Goal: Communication & Community: Answer question/provide support

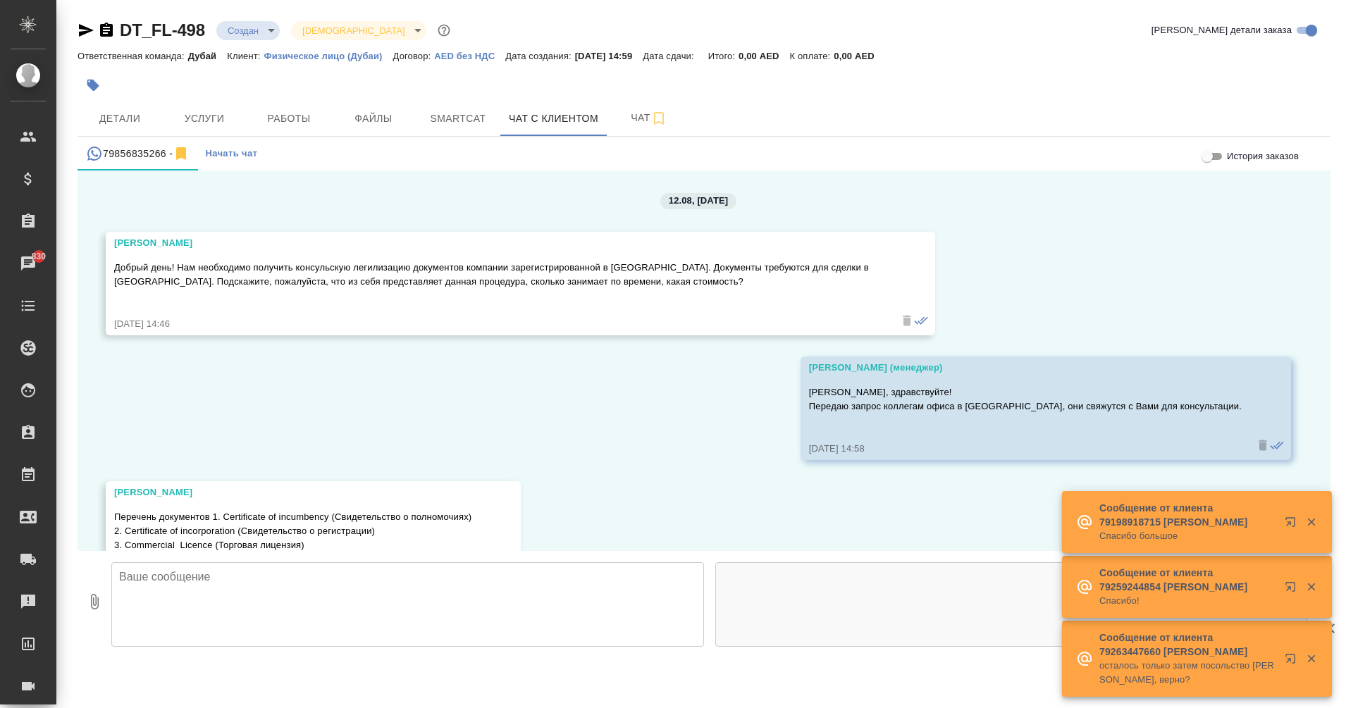
scroll to position [748, 0]
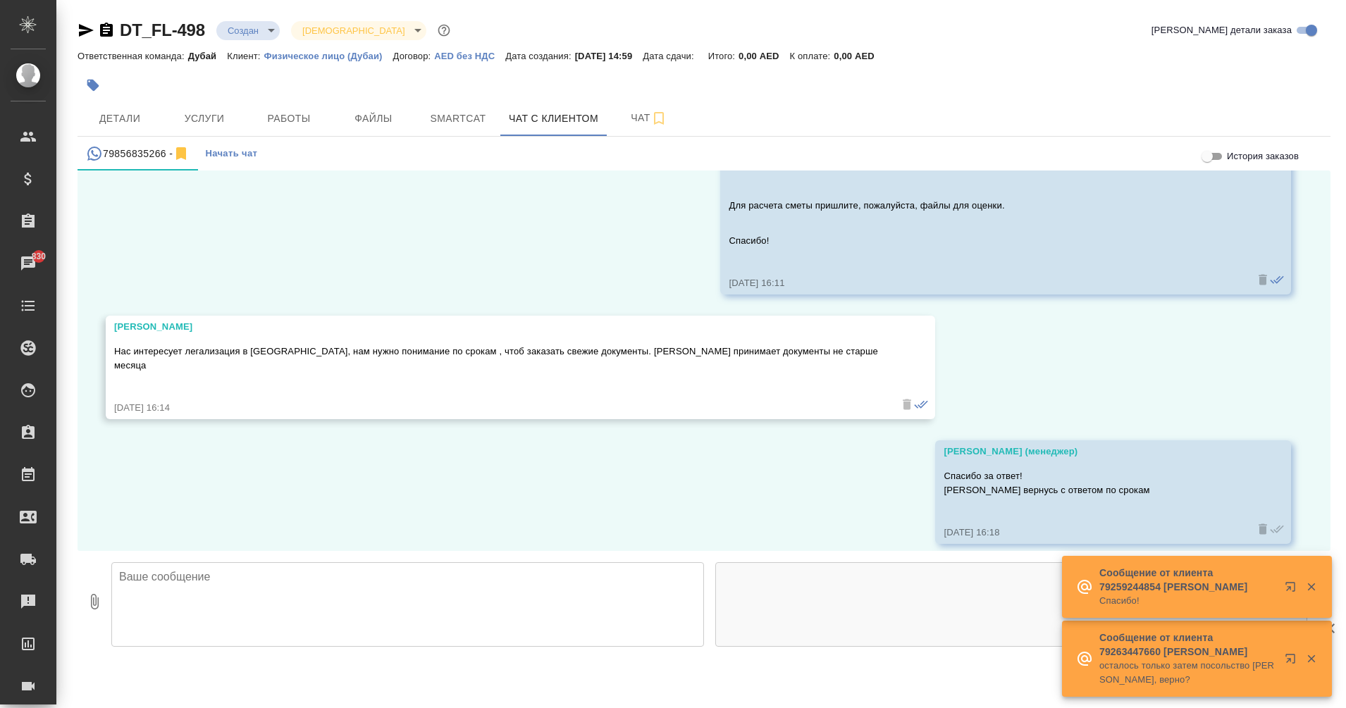
click at [1176, 666] on p "осталось только затем посольство [PERSON_NAME], верно?" at bounding box center [1188, 673] width 176 height 28
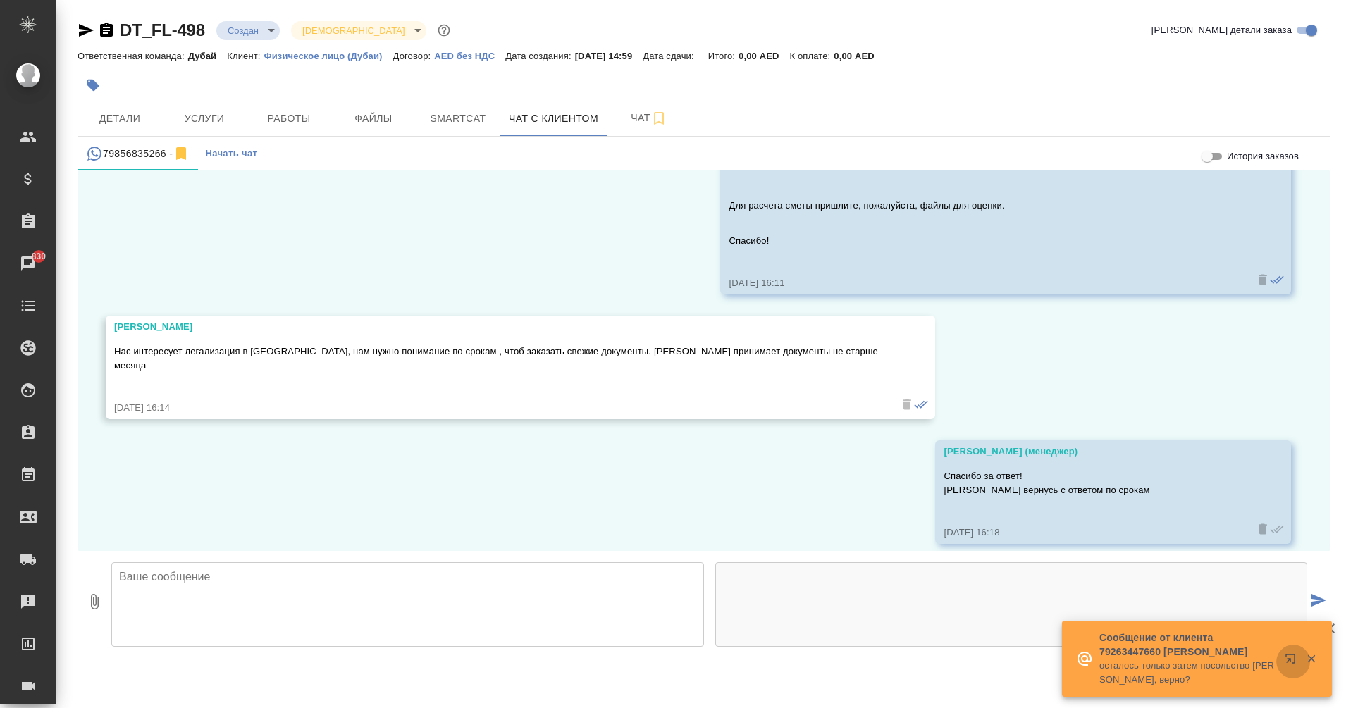
click at [1291, 656] on icon "button" at bounding box center [1293, 662] width 17 height 17
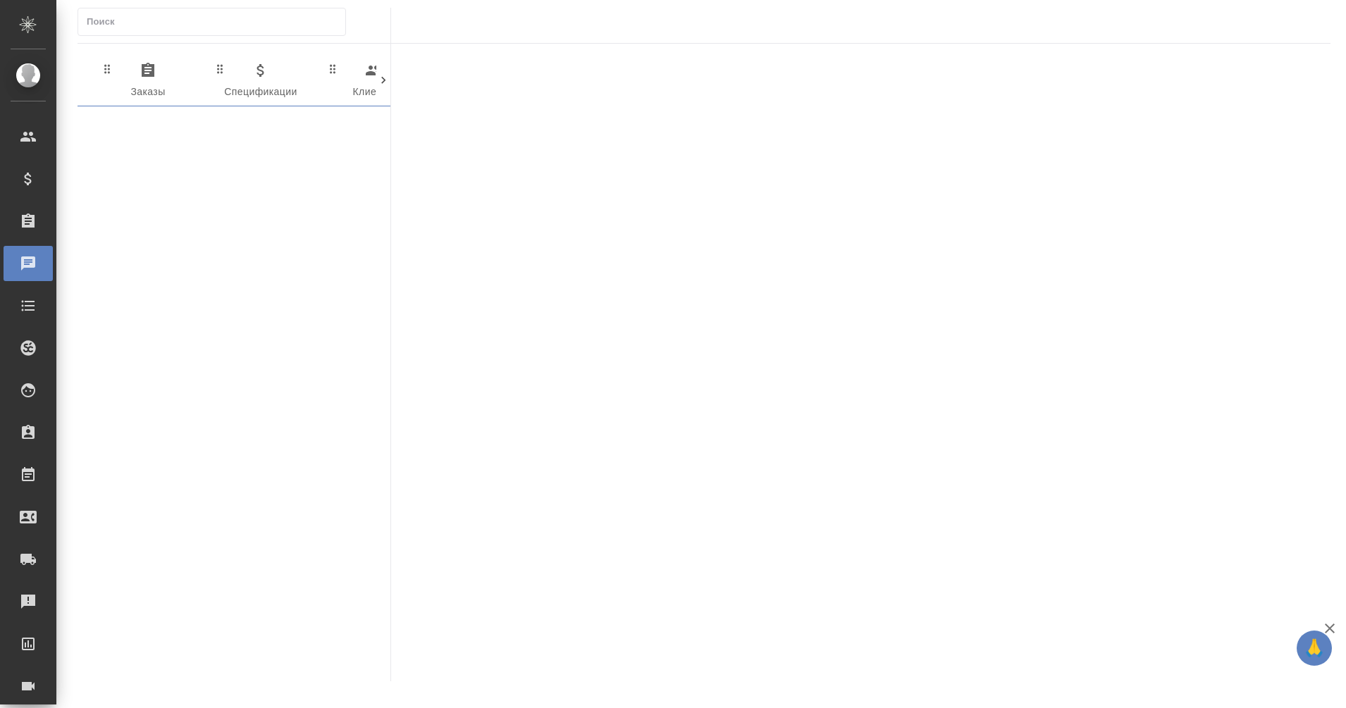
scroll to position [0, 742]
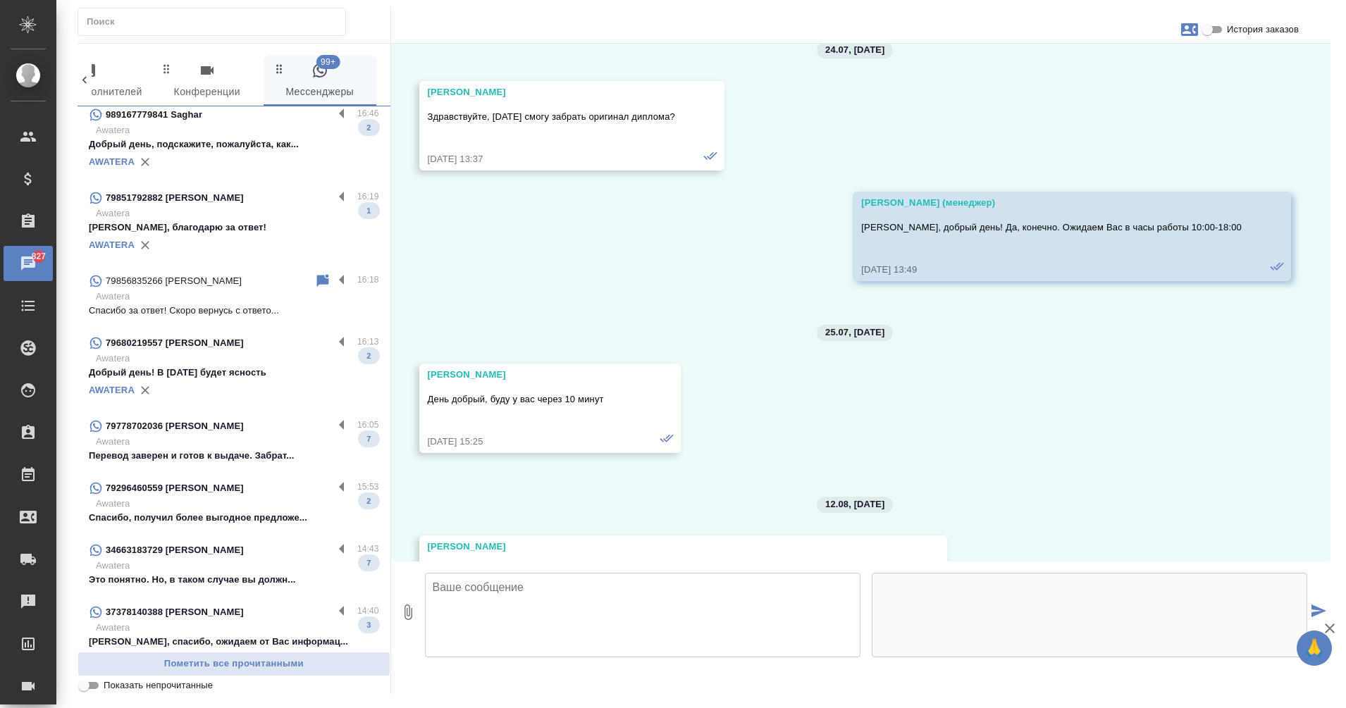
scroll to position [633, 0]
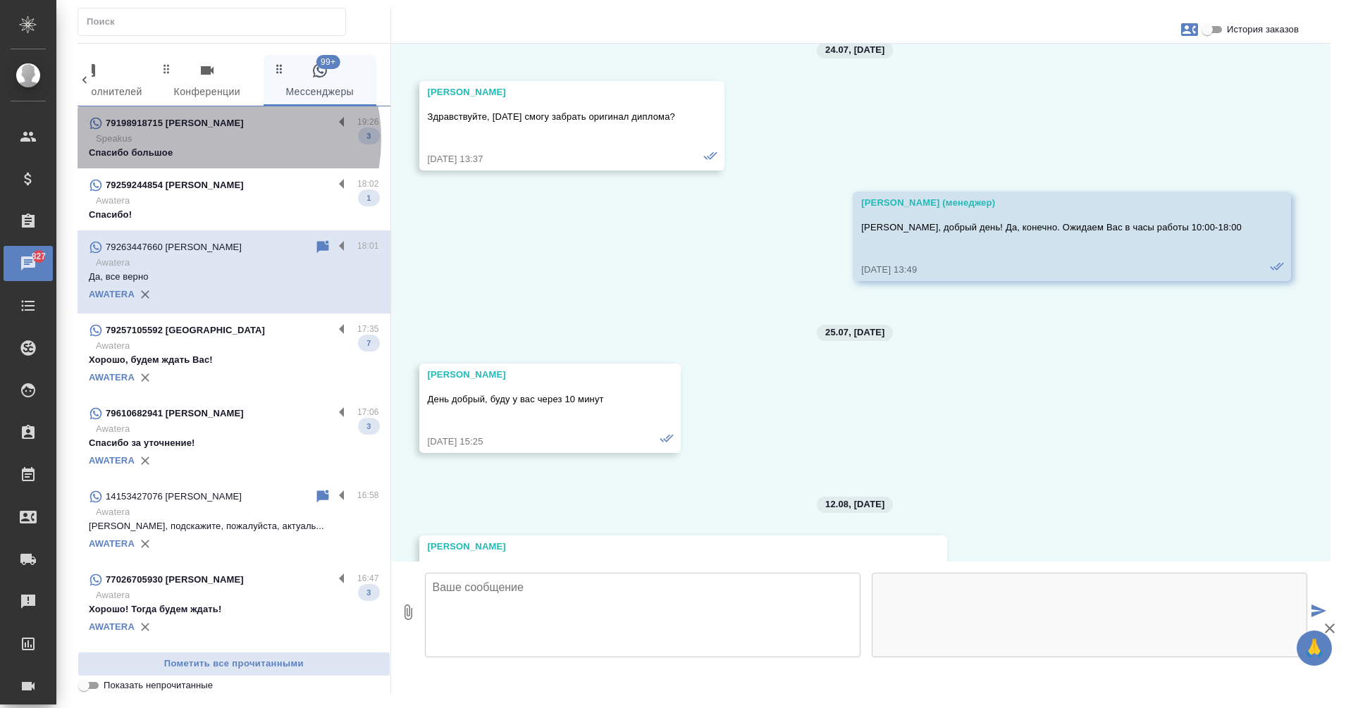
click at [205, 140] on p "Speakus" at bounding box center [237, 139] width 283 height 14
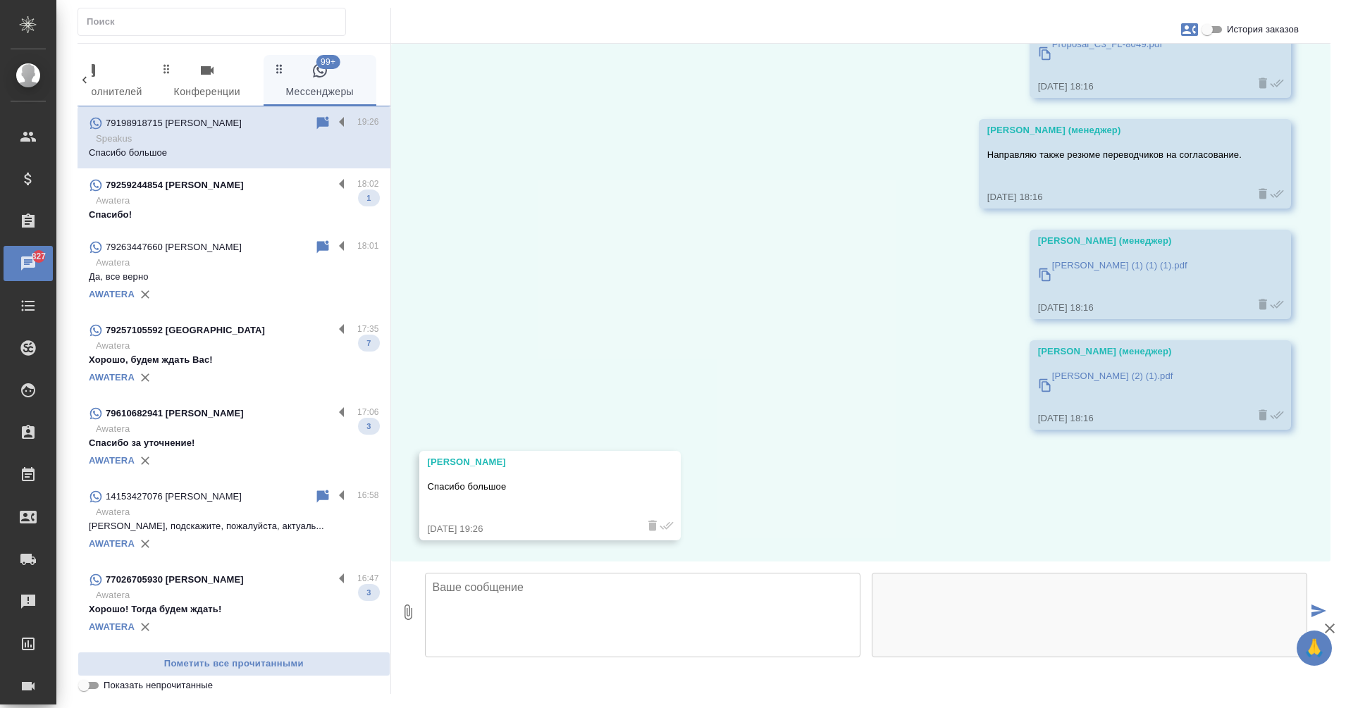
scroll to position [1143, 0]
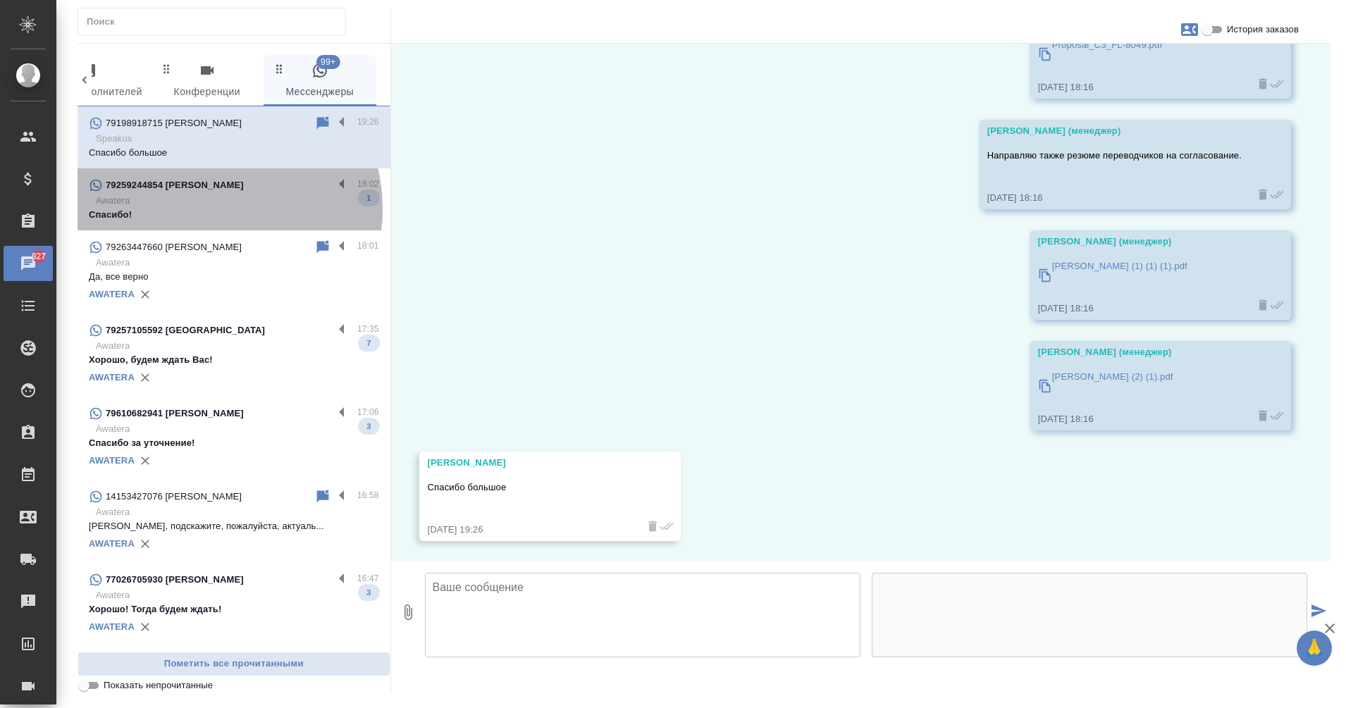
click at [208, 209] on p "Спасибо!" at bounding box center [234, 215] width 290 height 14
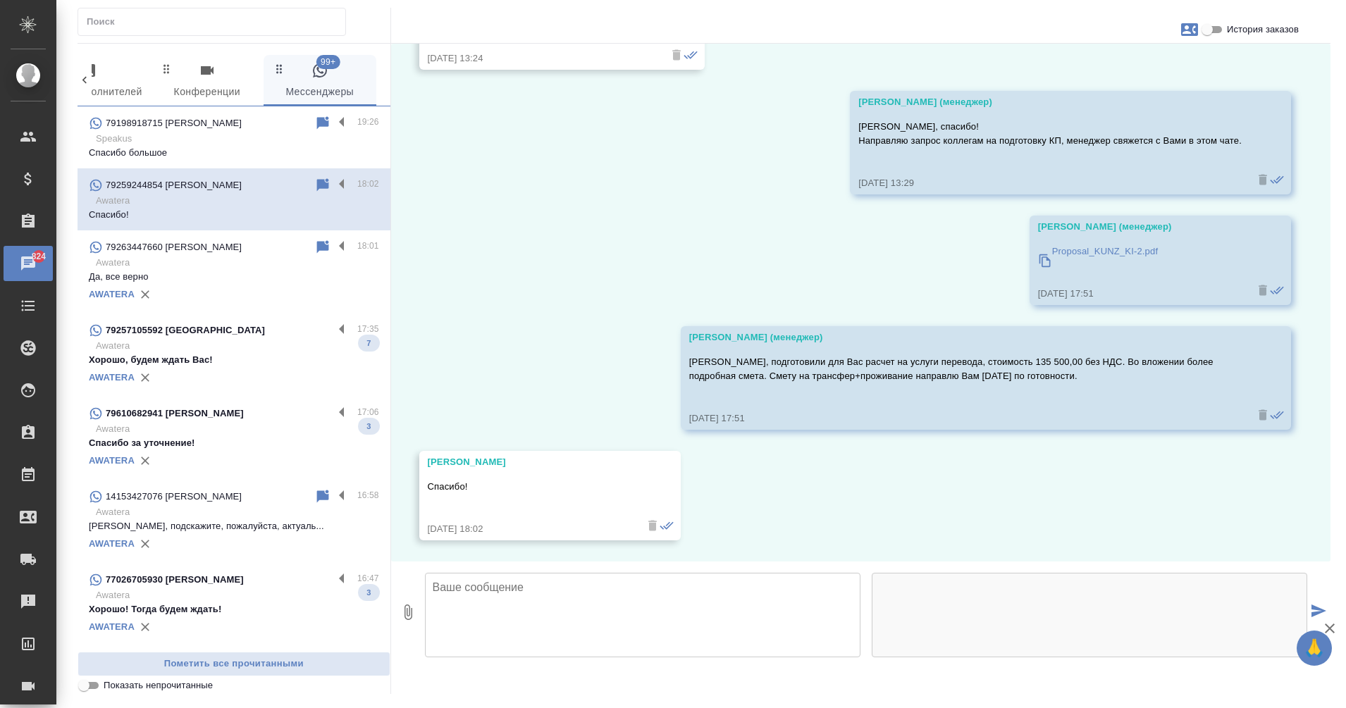
scroll to position [799, 0]
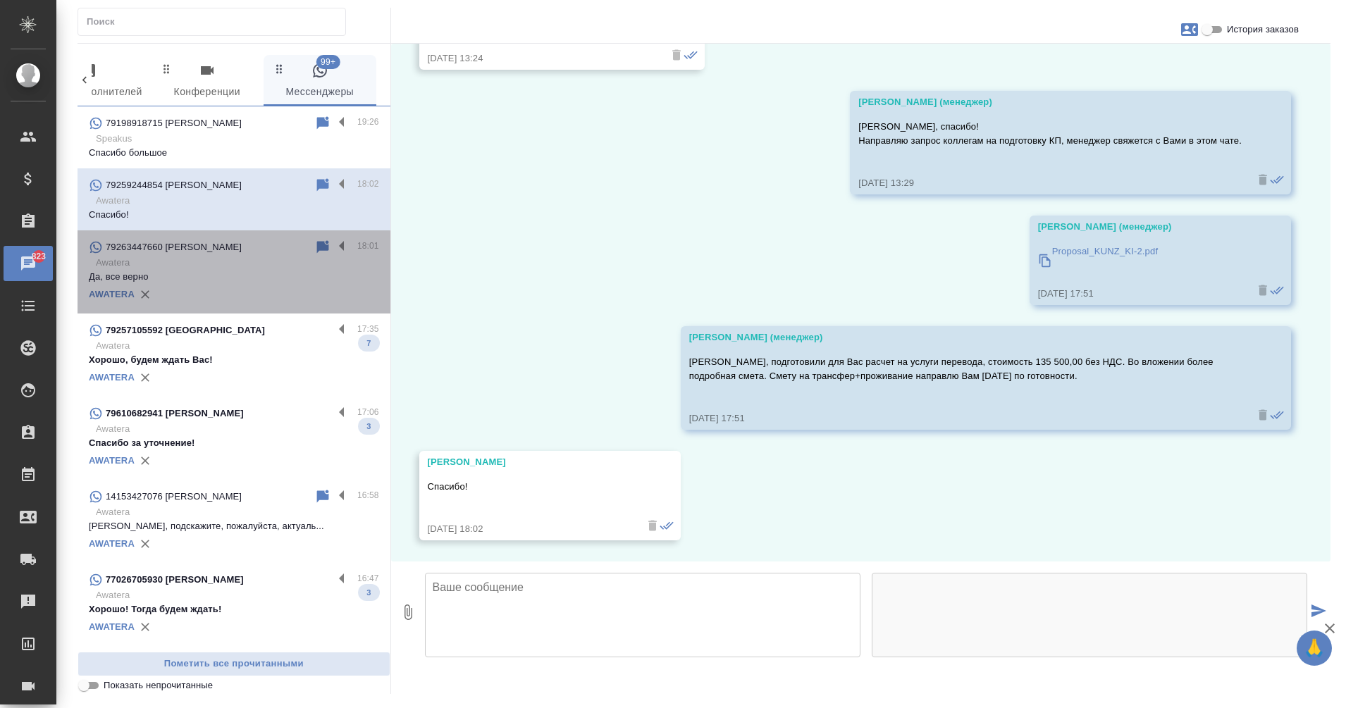
click at [233, 290] on div "AWATERA" at bounding box center [234, 294] width 290 height 21
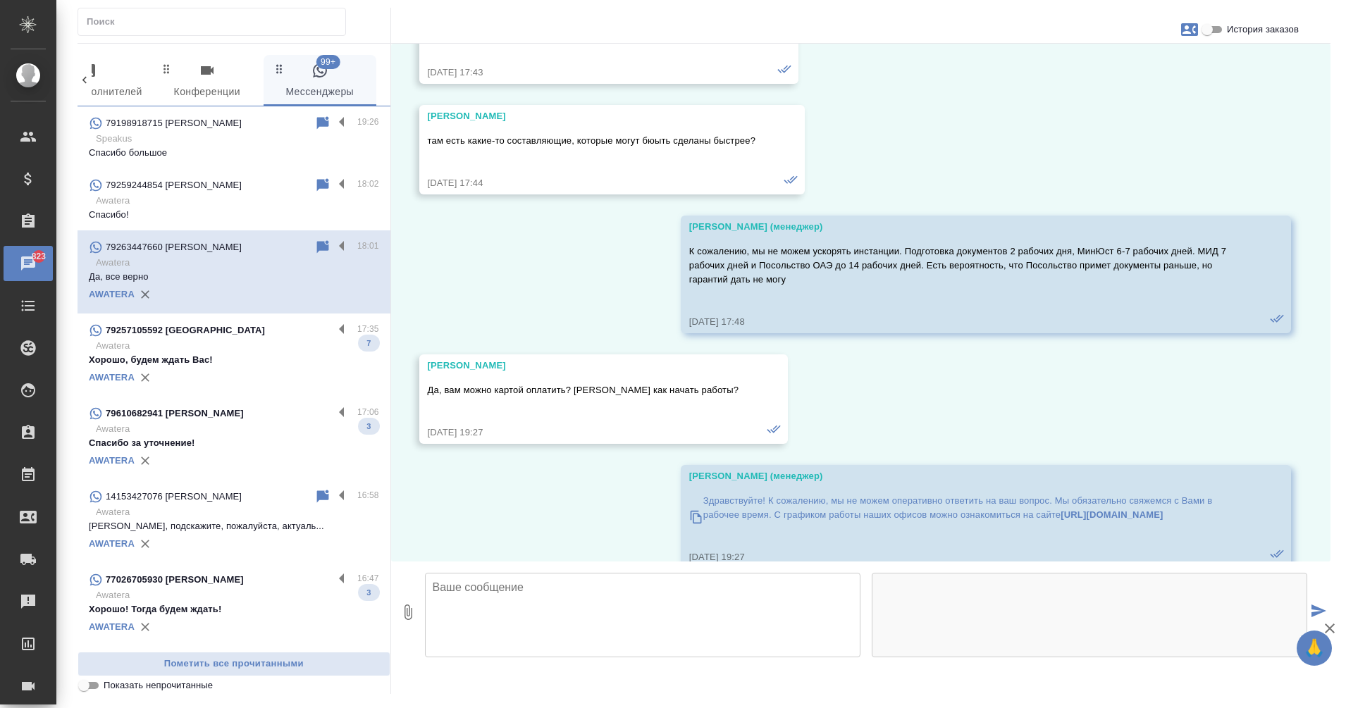
scroll to position [4802, 0]
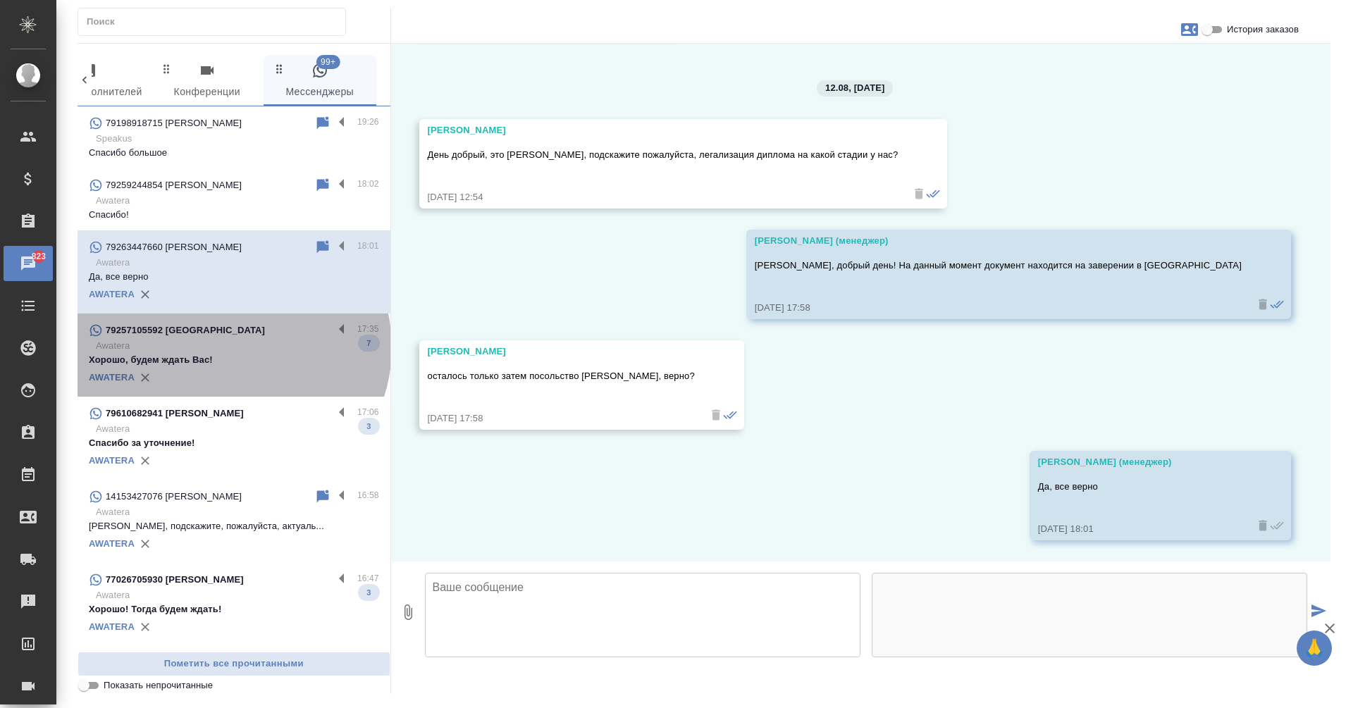
click at [231, 348] on p "Awatera" at bounding box center [237, 346] width 283 height 14
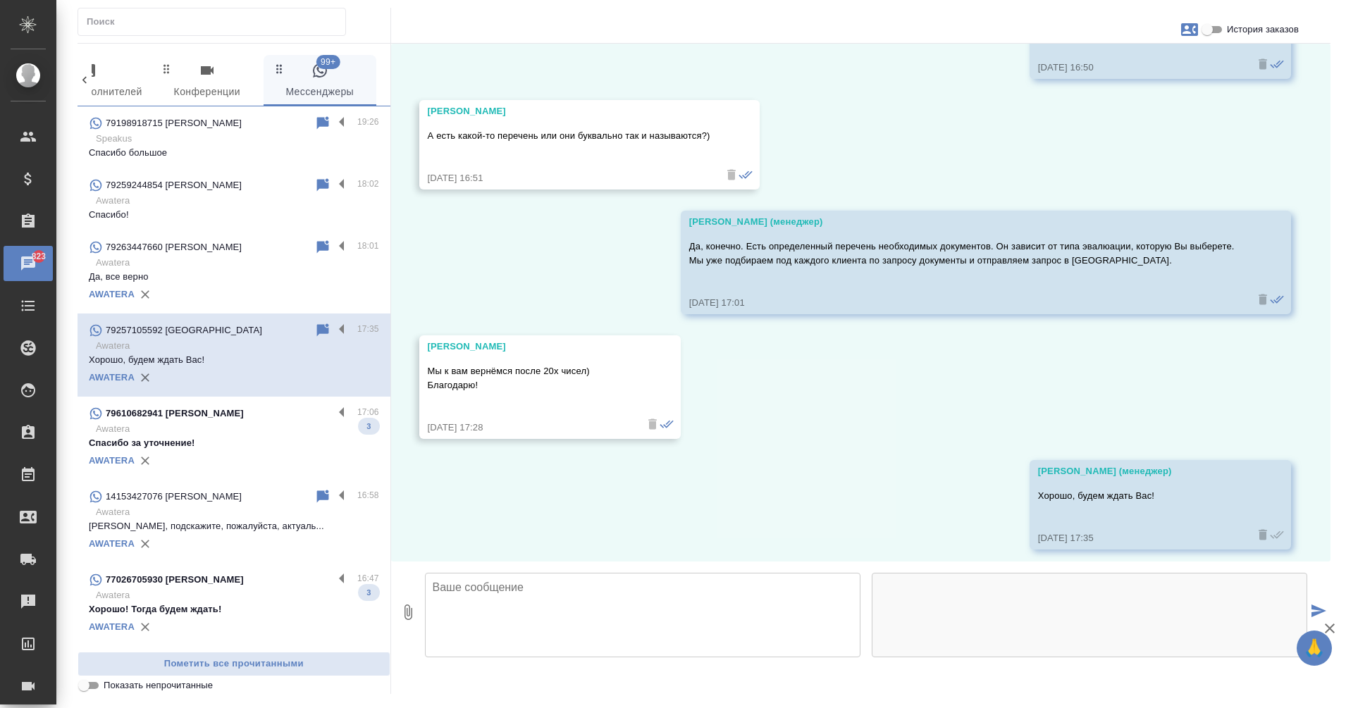
scroll to position [2066, 0]
